Goal: Task Accomplishment & Management: Manage account settings

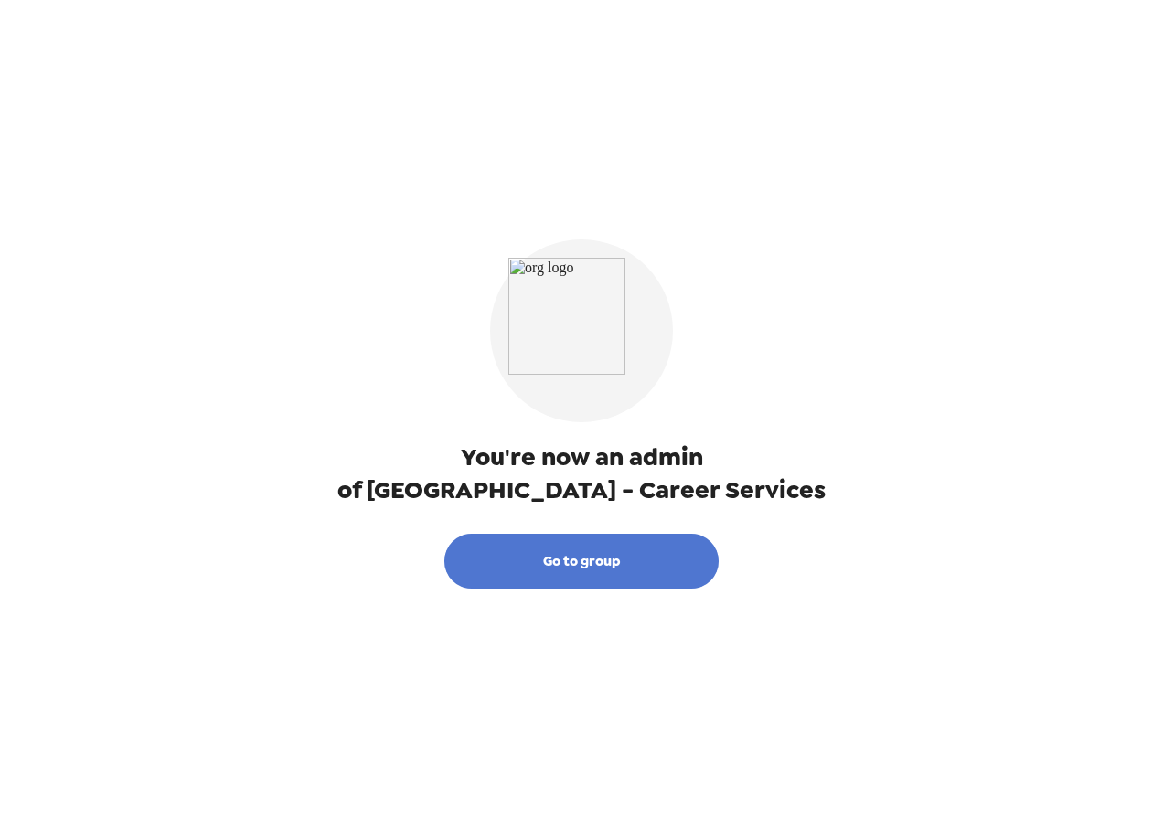
click at [596, 559] on button "Go to group" at bounding box center [581, 561] width 274 height 55
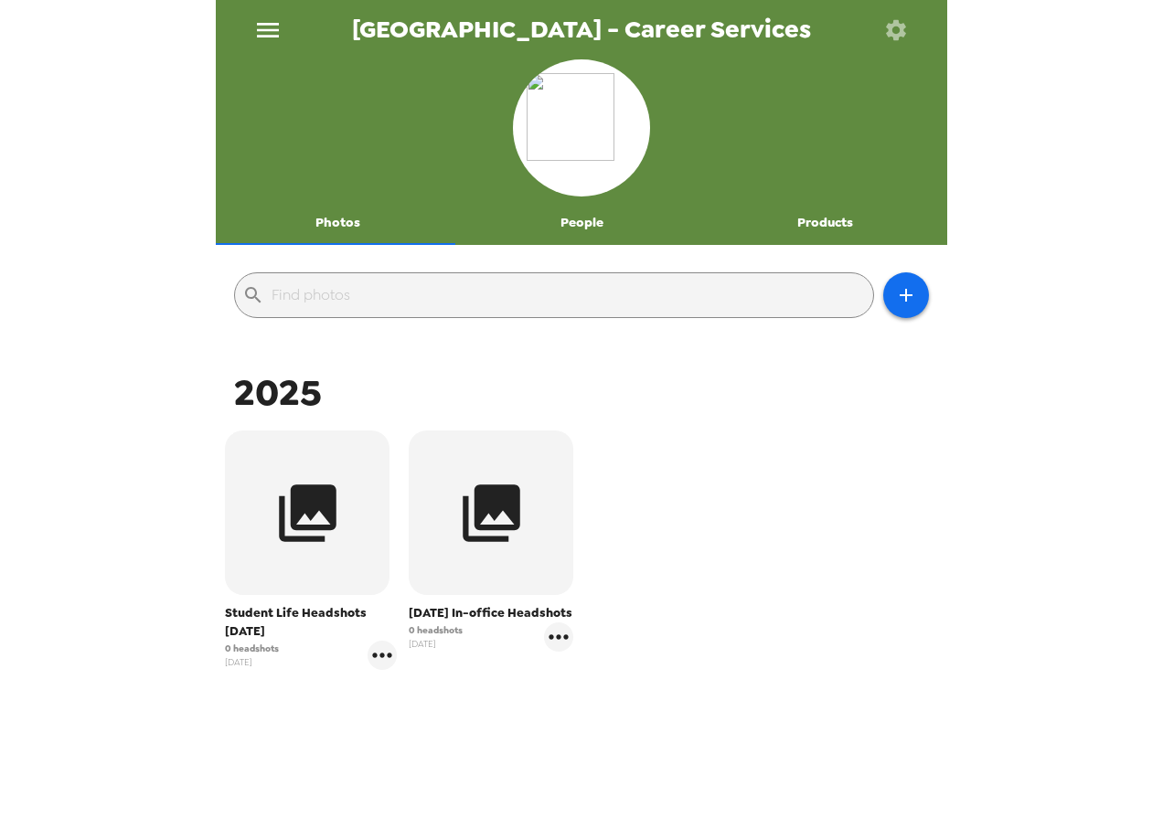
scroll to position [43, 0]
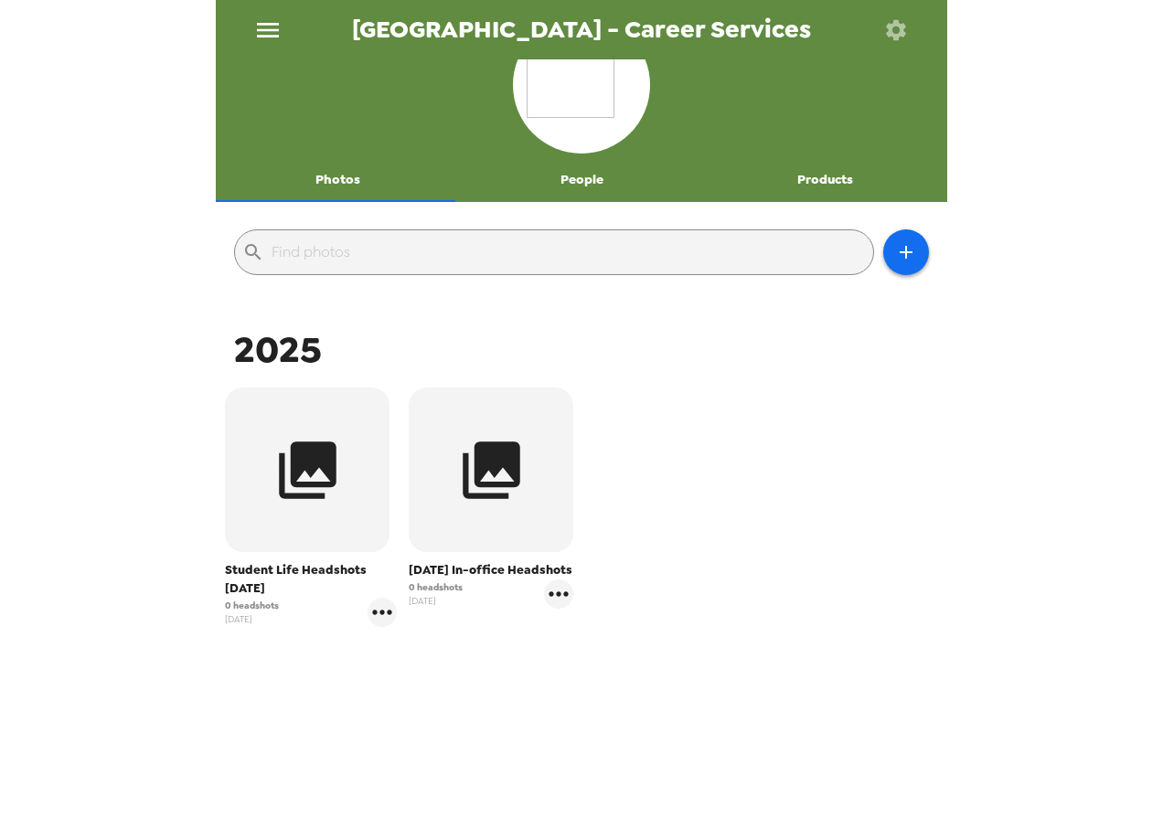
click at [566, 176] on button "People" at bounding box center [582, 180] width 244 height 44
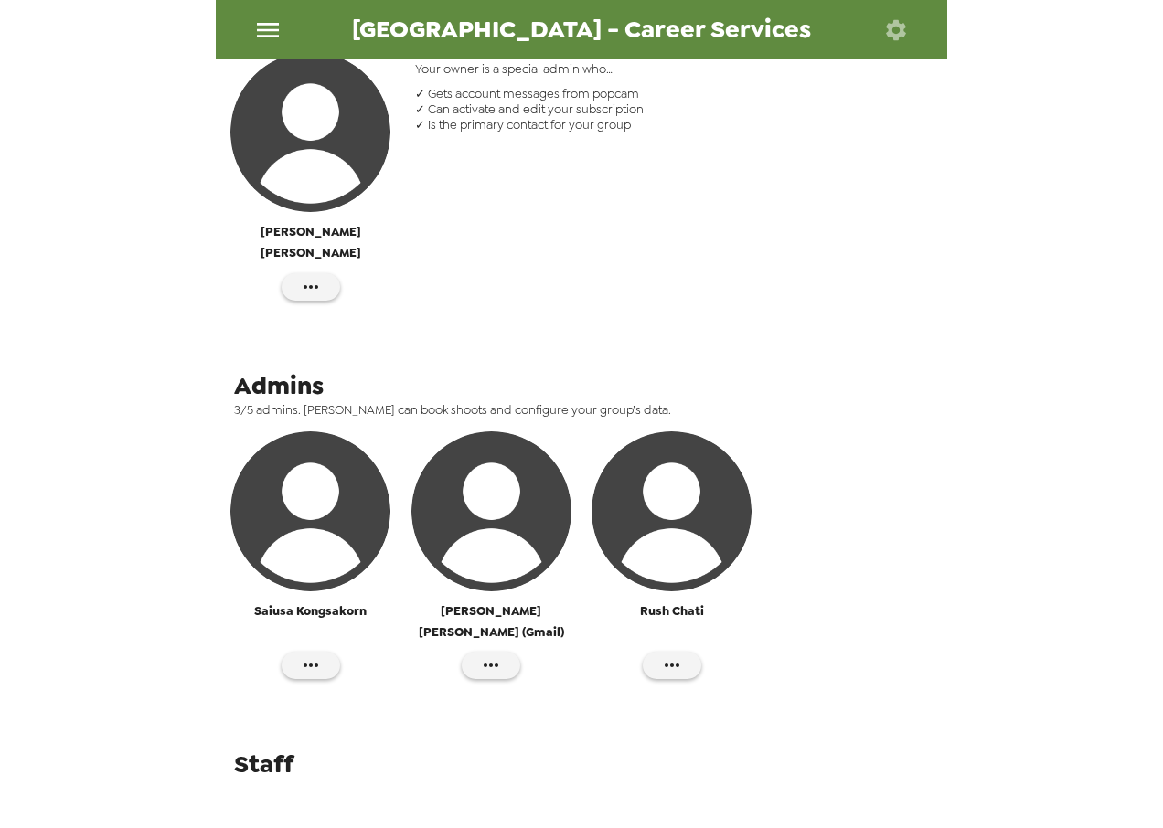
scroll to position [0, 0]
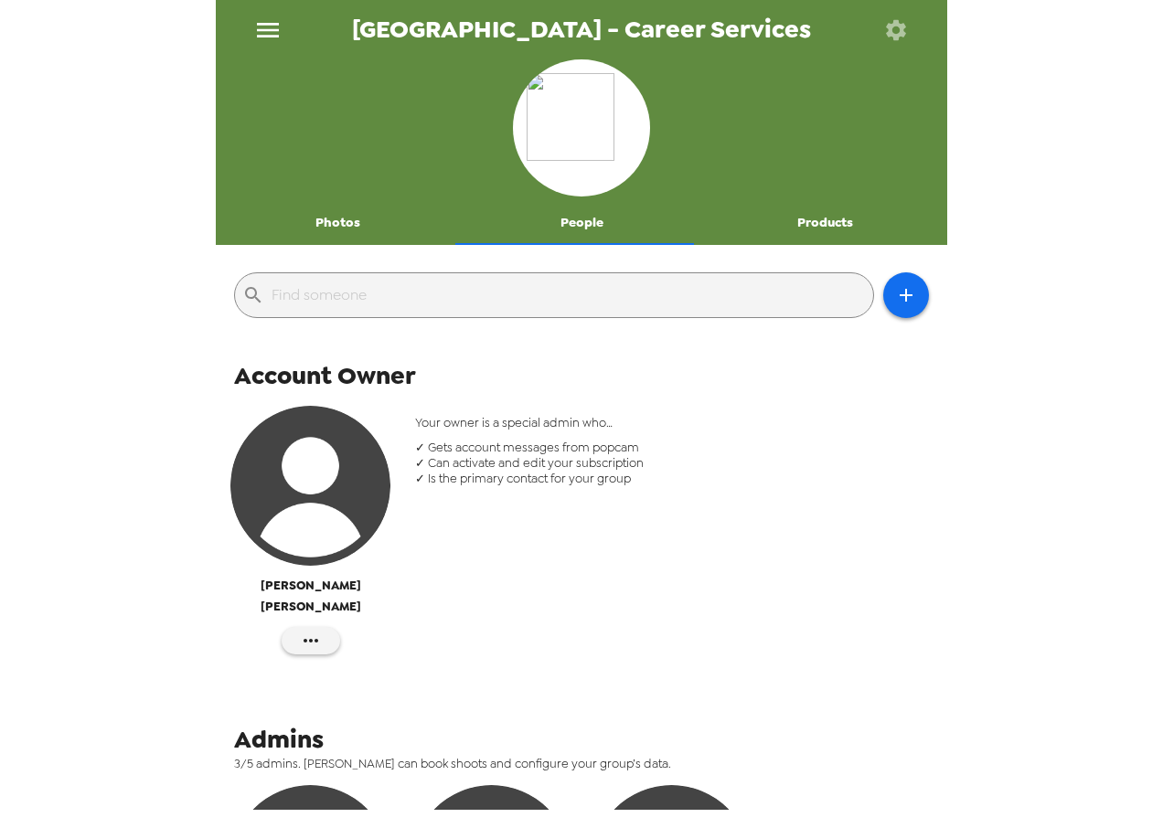
click at [801, 219] on button "Products" at bounding box center [825, 223] width 244 height 44
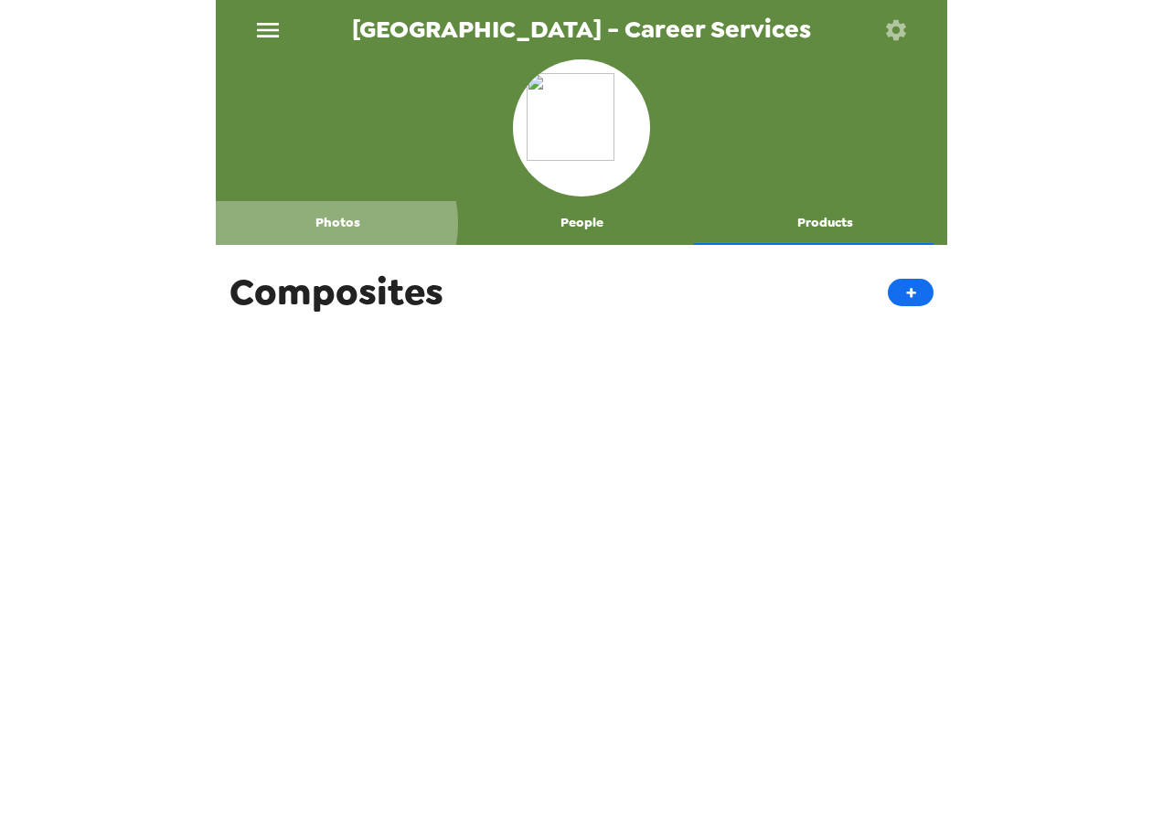
click at [334, 223] on button "Photos" at bounding box center [338, 223] width 244 height 44
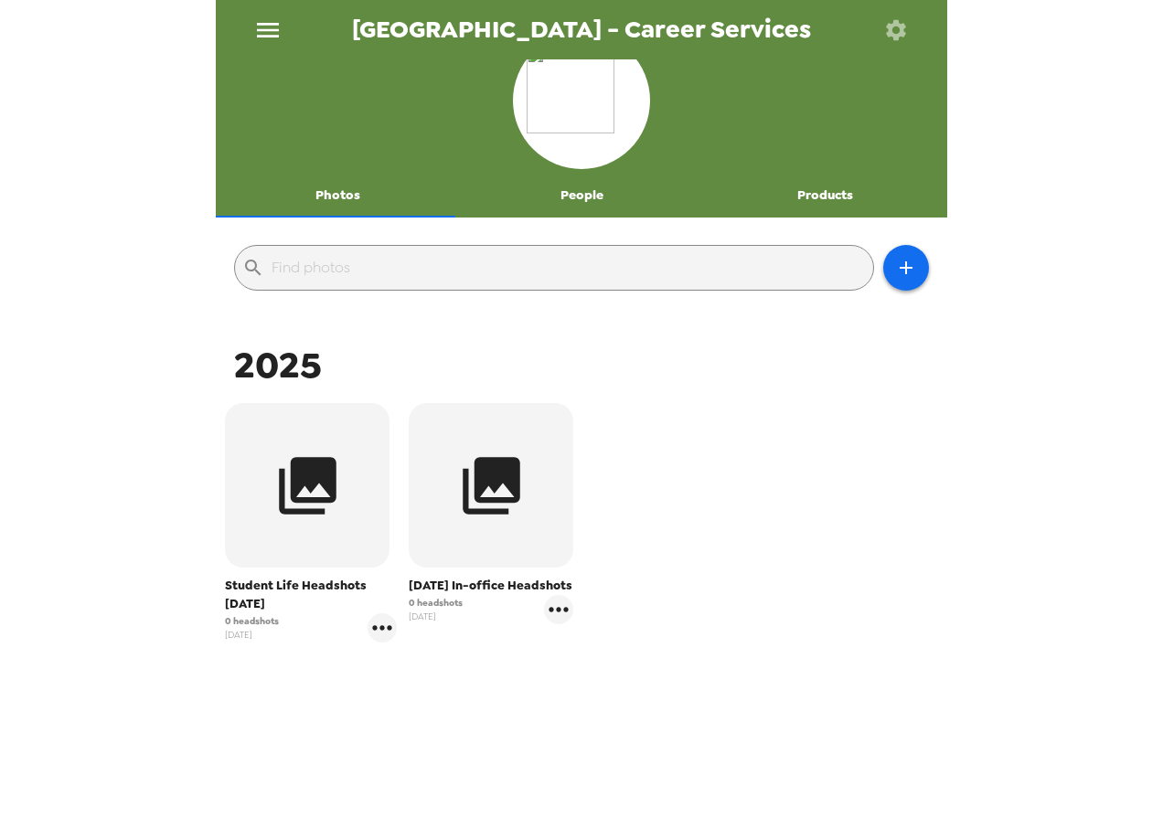
scroll to position [43, 0]
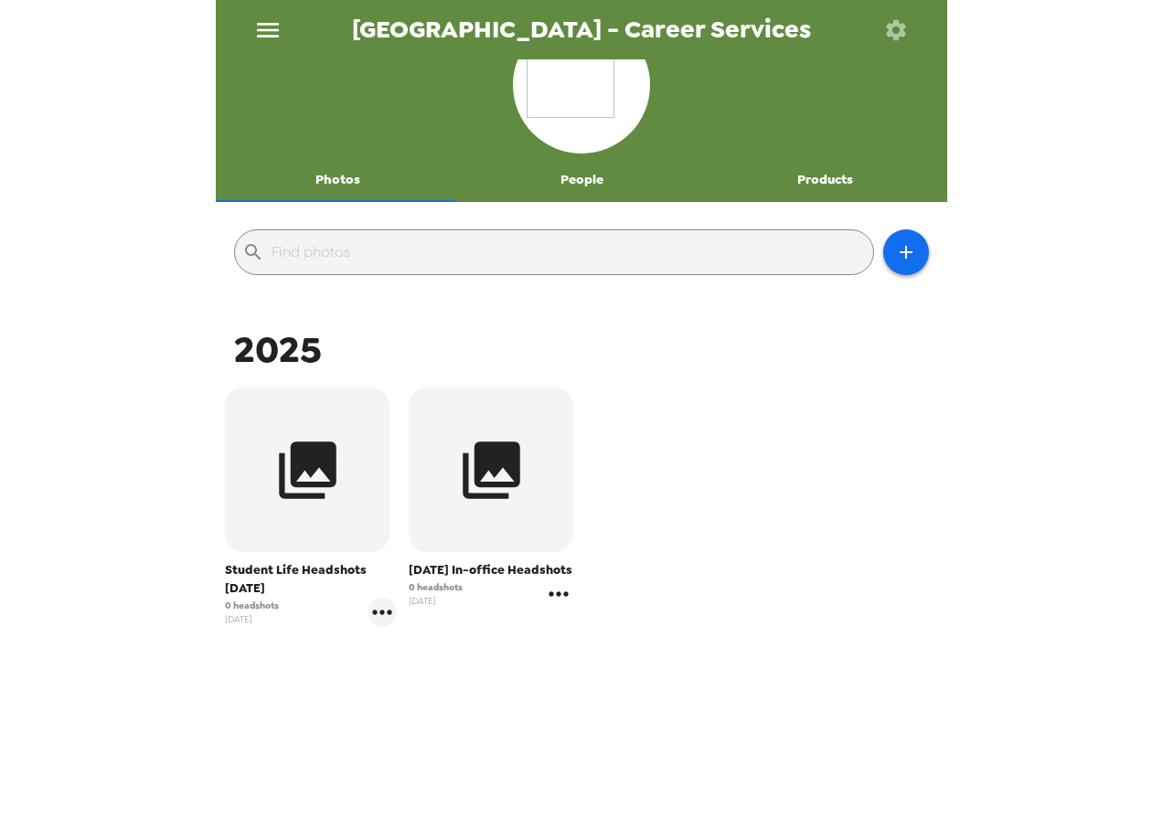
click at [550, 596] on icon "gallery menu" at bounding box center [559, 594] width 19 height 5
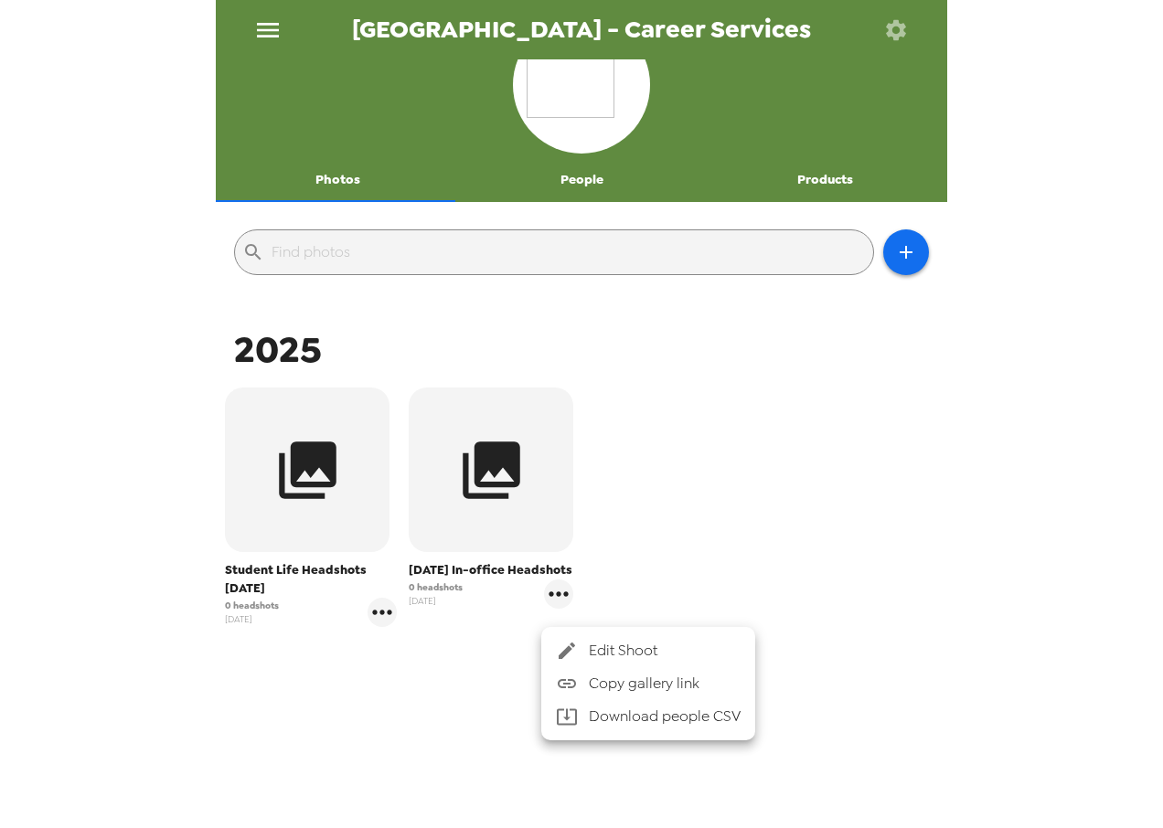
click at [894, 527] on div at bounding box center [581, 414] width 1163 height 828
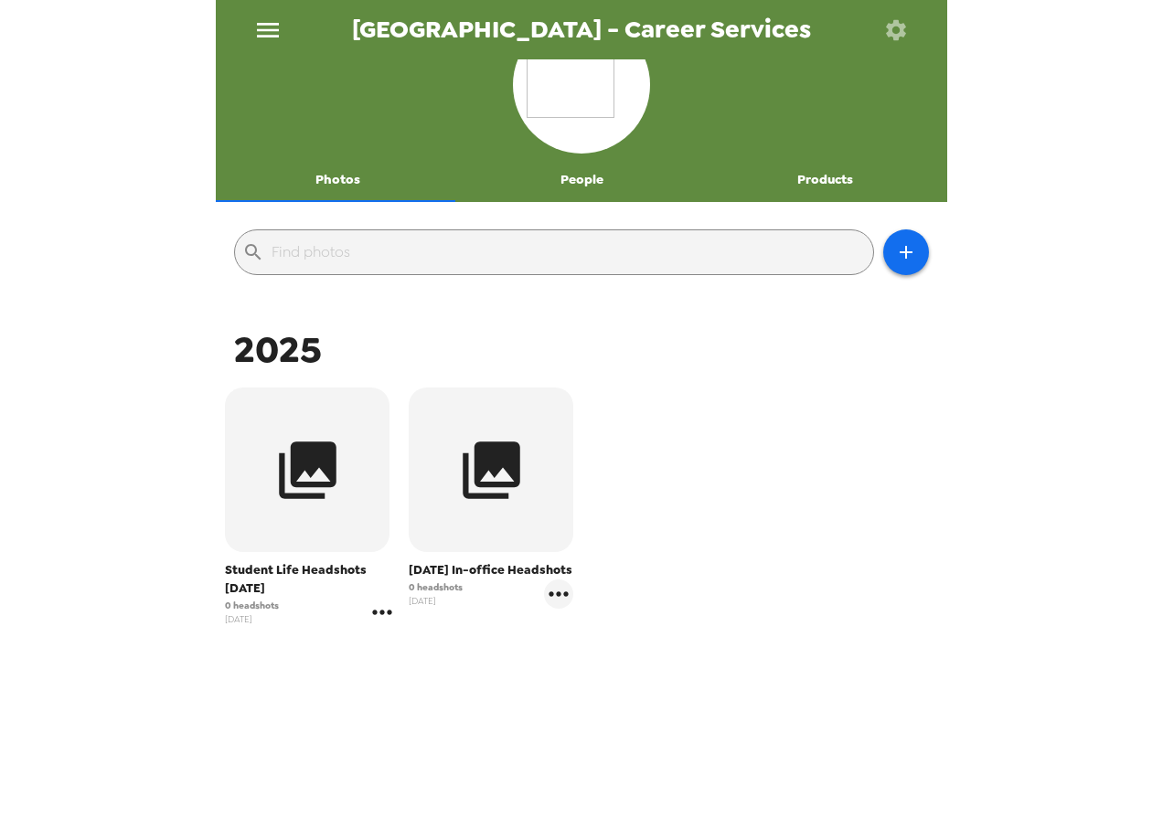
click at [376, 607] on icon "gallery menu" at bounding box center [382, 612] width 29 height 29
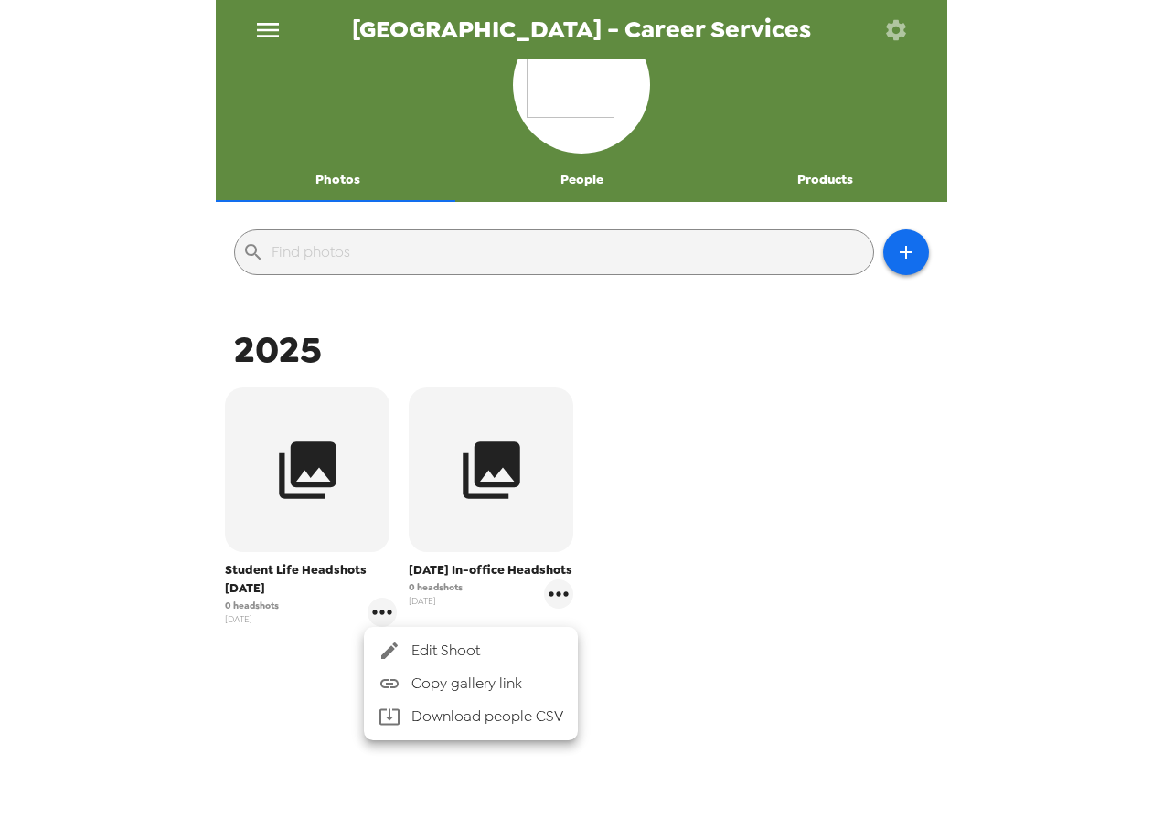
click at [809, 422] on div at bounding box center [581, 414] width 1163 height 828
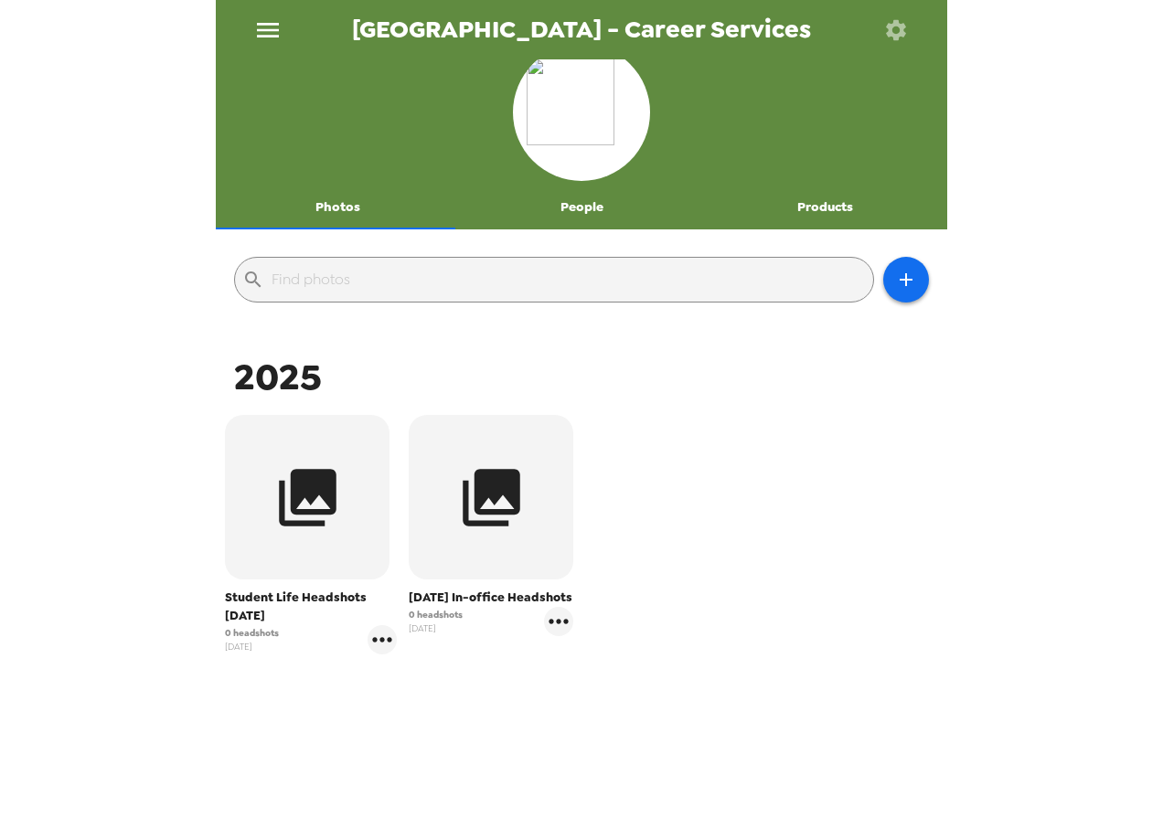
scroll to position [0, 0]
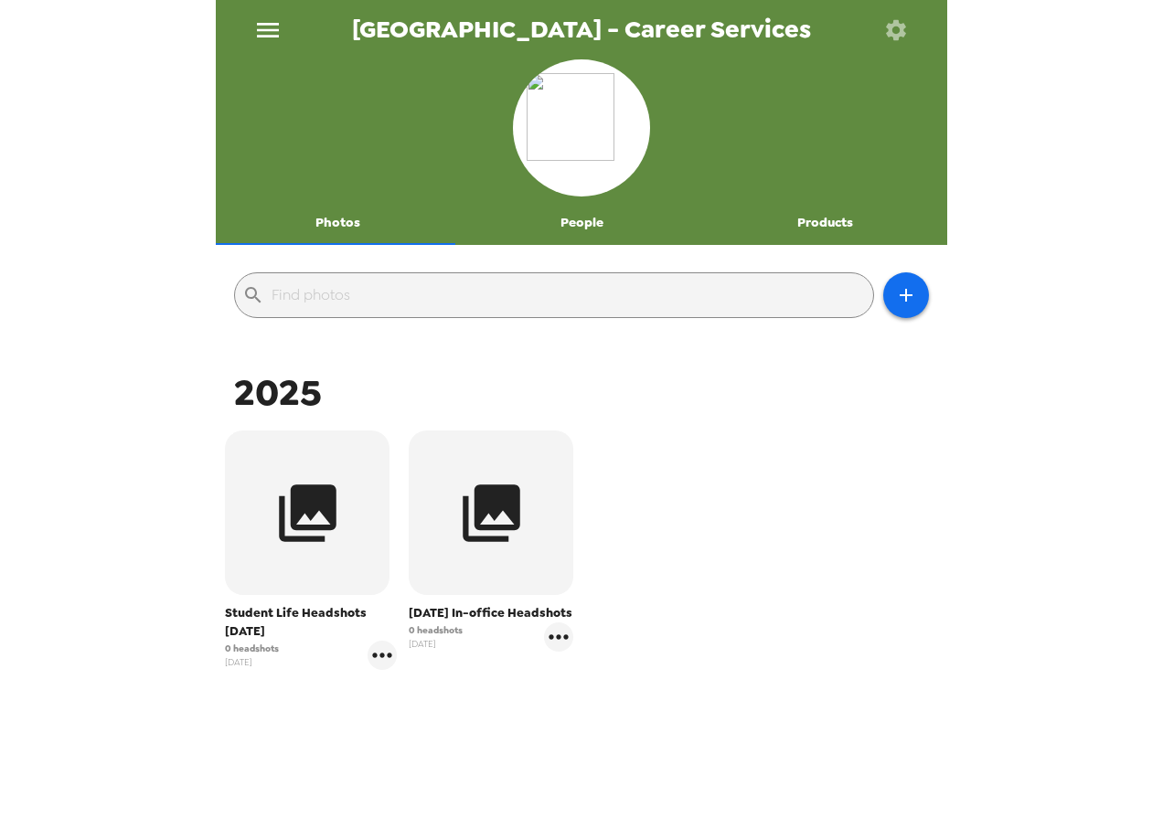
click at [889, 29] on icon "button" at bounding box center [896, 29] width 20 height 20
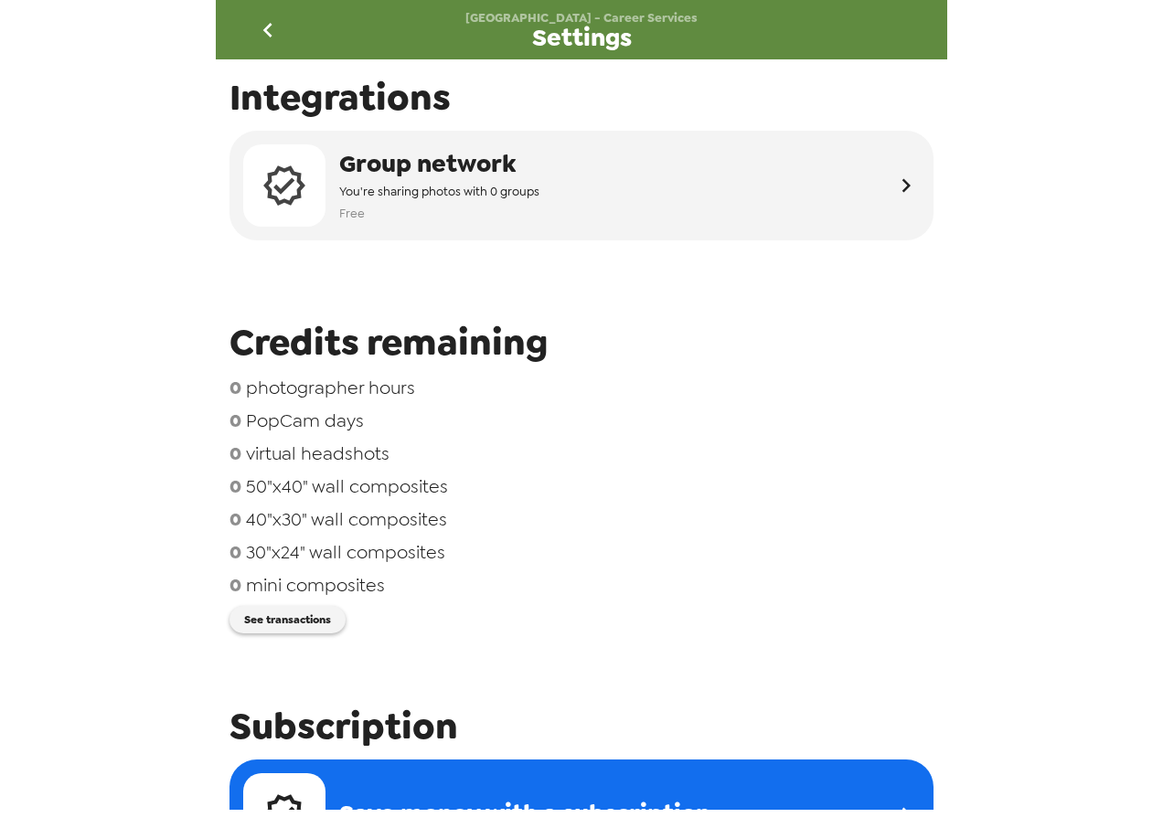
click at [275, 27] on icon "go back" at bounding box center [267, 30] width 29 height 29
